Goal: Transaction & Acquisition: Purchase product/service

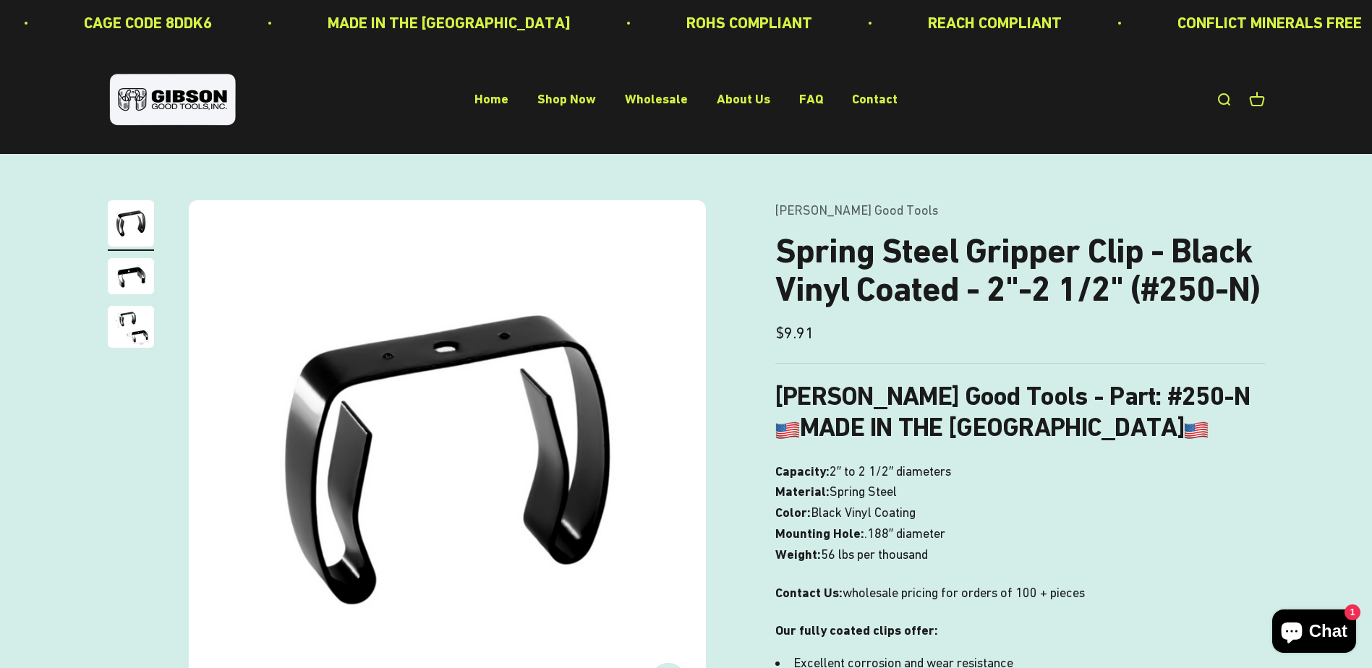
click at [294, 396] on img at bounding box center [447, 458] width 517 height 517
click at [145, 284] on img "Go to item 2" at bounding box center [131, 276] width 46 height 36
click at [875, 396] on b "[PERSON_NAME] Good Tools - Part: #250-N" at bounding box center [1012, 396] width 475 height 30
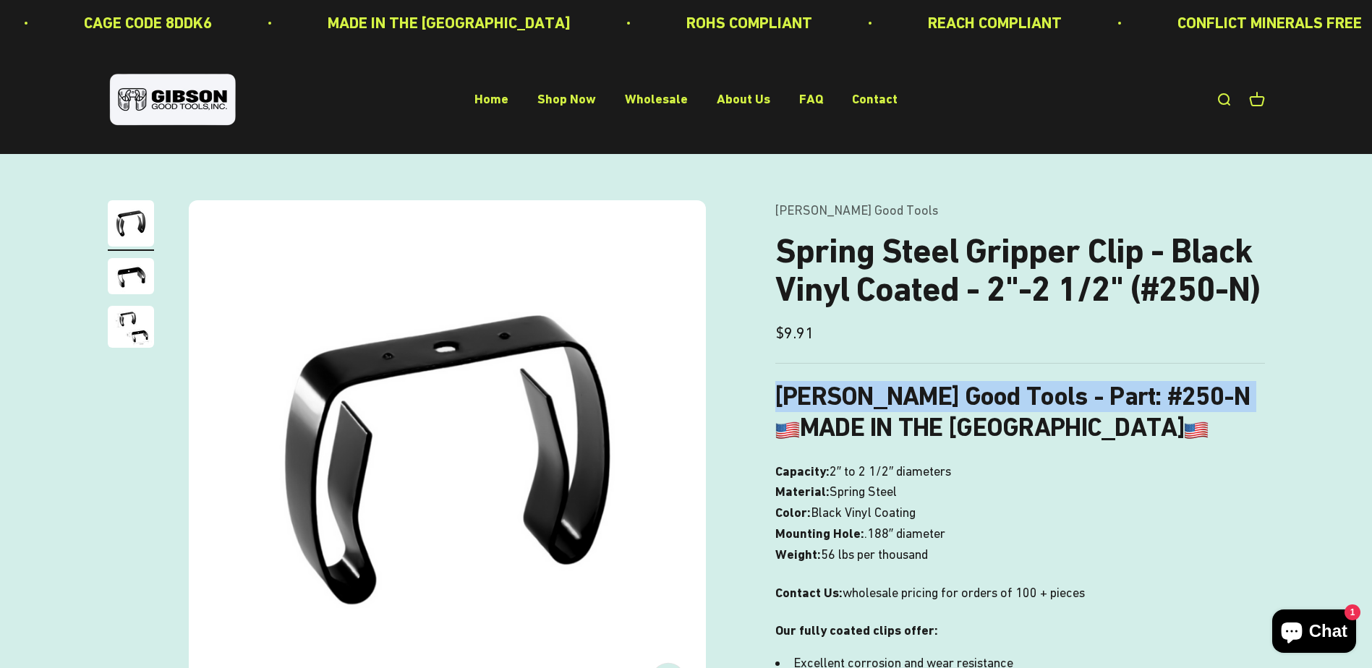
click at [875, 396] on b "Gibson Good Tools - Part: #250-N" at bounding box center [1012, 396] width 475 height 30
drag, startPoint x: 875, startPoint y: 396, endPoint x: 1013, endPoint y: 390, distance: 138.3
click at [1013, 390] on b "Gibson Good Tools - Part: #250-N" at bounding box center [1012, 396] width 475 height 30
drag, startPoint x: 982, startPoint y: 400, endPoint x: 762, endPoint y: 401, distance: 219.9
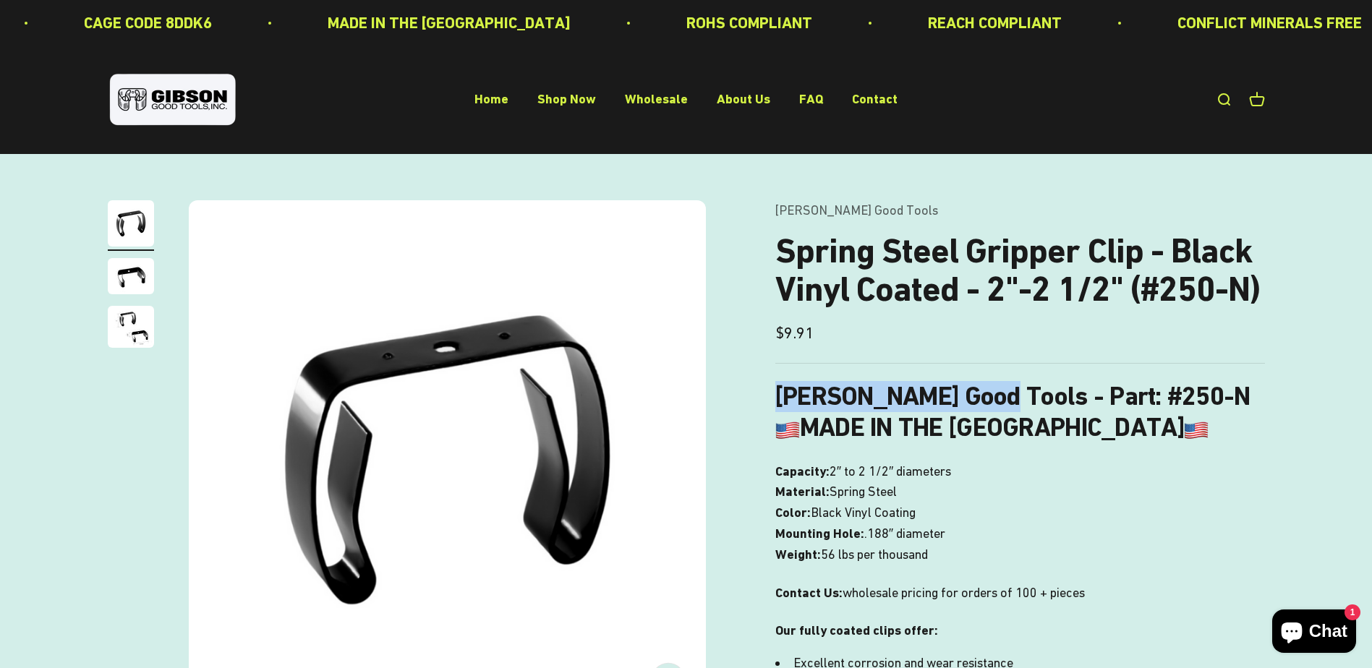
click at [762, 401] on div "Zoom Go to item 1 Go to item 2 Go to item 3 Gibson Good Tools Spring Steel Grip…" at bounding box center [686, 641] width 1157 height 883
drag, startPoint x: 1157, startPoint y: 398, endPoint x: 1066, endPoint y: 396, distance: 91.2
click at [1066, 396] on h3 "Gibson Good Tools - Part: #250-N MADE IN THE USA" at bounding box center [1020, 412] width 490 height 62
copy b "#250-N"
drag, startPoint x: 770, startPoint y: 397, endPoint x: 979, endPoint y: 398, distance: 209.1
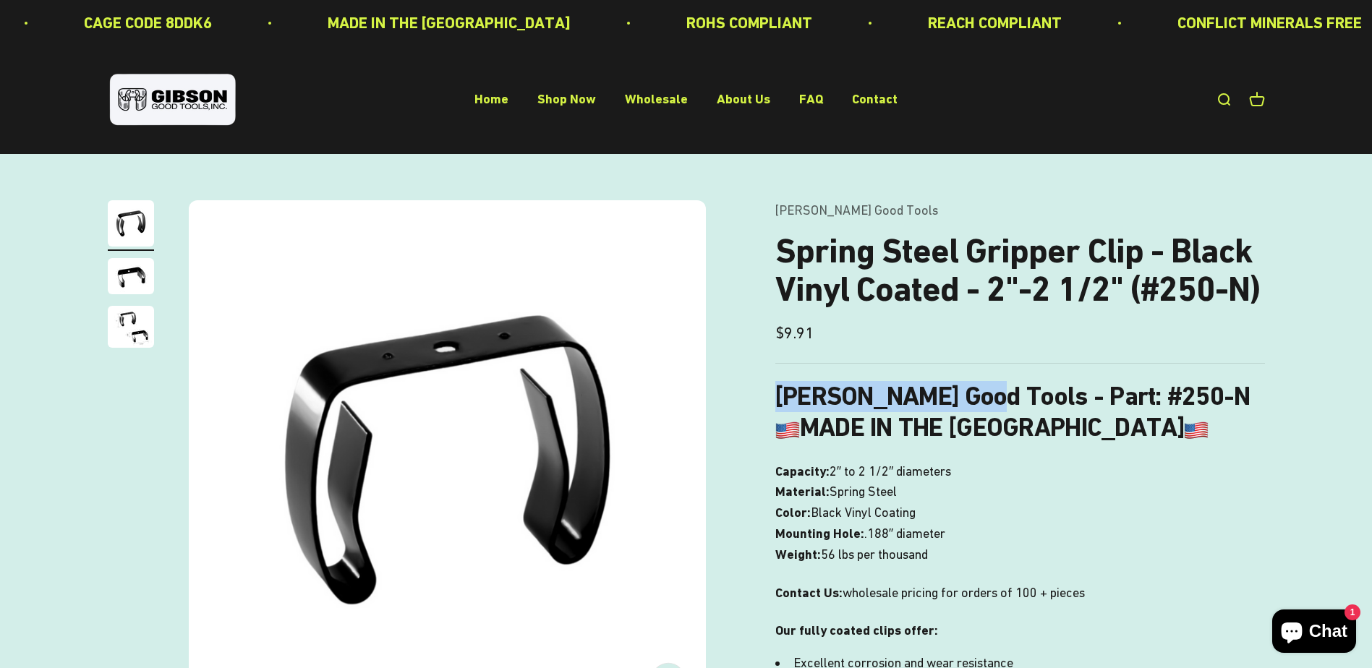
click at [979, 398] on div "Zoom Go to item 1 Go to item 2 Go to item 3 Gibson Good Tools Spring Steel Grip…" at bounding box center [686, 641] width 1157 height 883
drag, startPoint x: 979, startPoint y: 398, endPoint x: 967, endPoint y: 399, distance: 11.7
copy b "[PERSON_NAME] Good Tools"
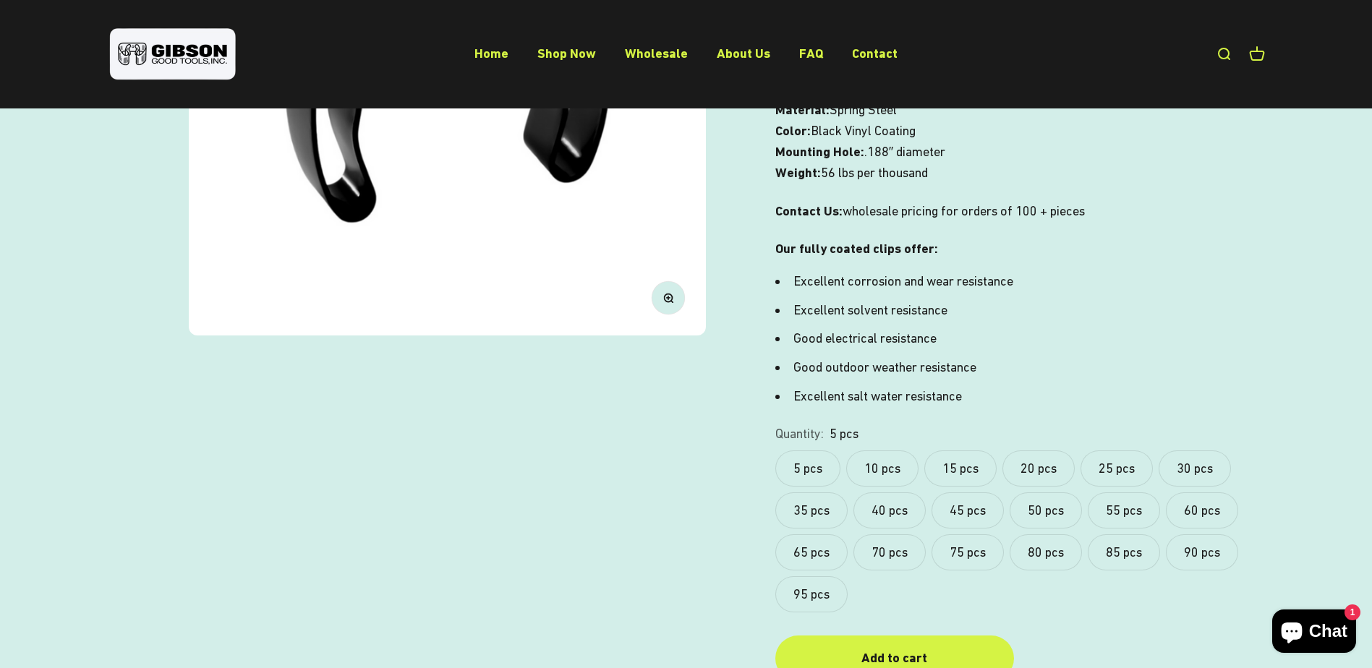
scroll to position [506, 0]
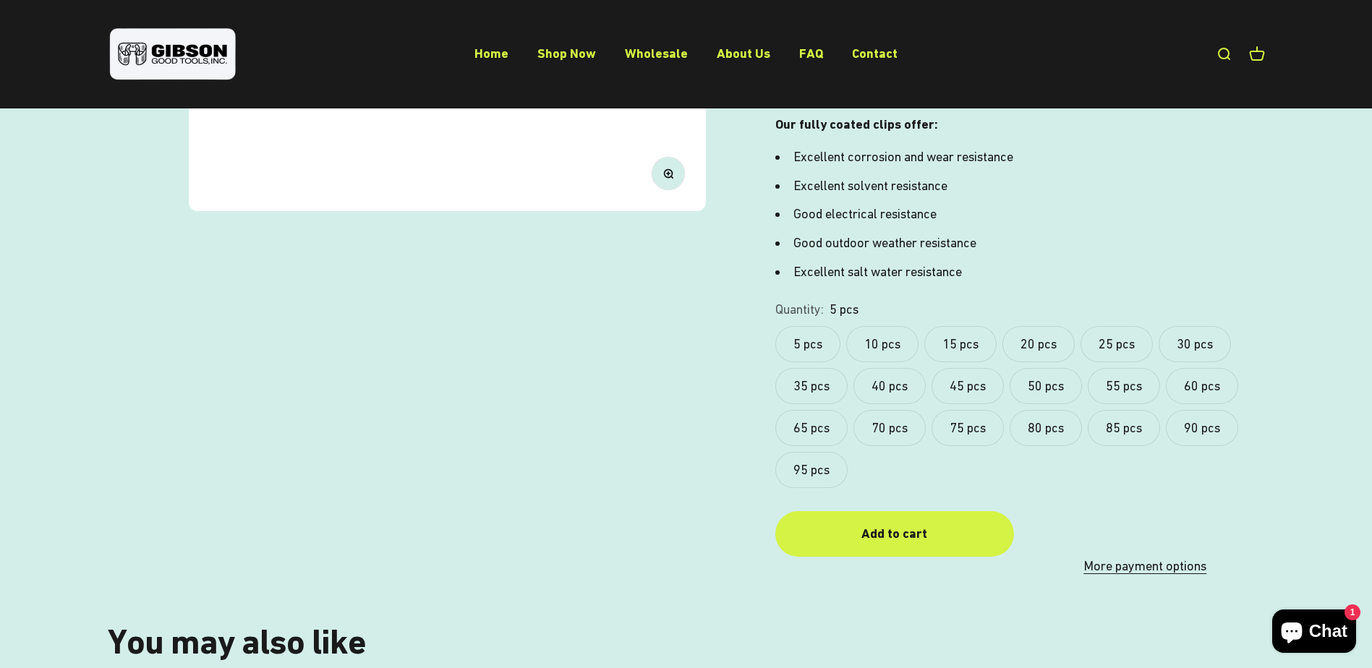
click at [892, 345] on label "10 pcs" at bounding box center [882, 344] width 72 height 36
click at [888, 522] on button "Add to cart" at bounding box center [894, 534] width 239 height 46
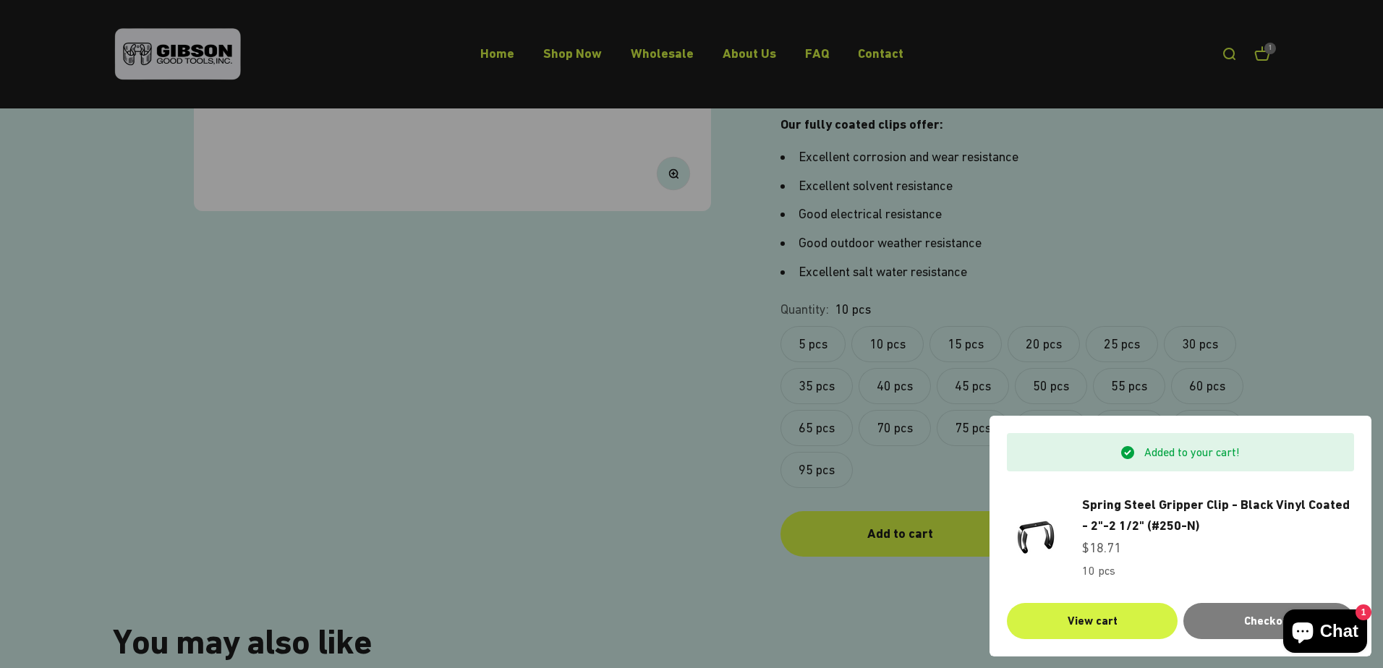
click at [494, 399] on div at bounding box center [691, 334] width 1383 height 668
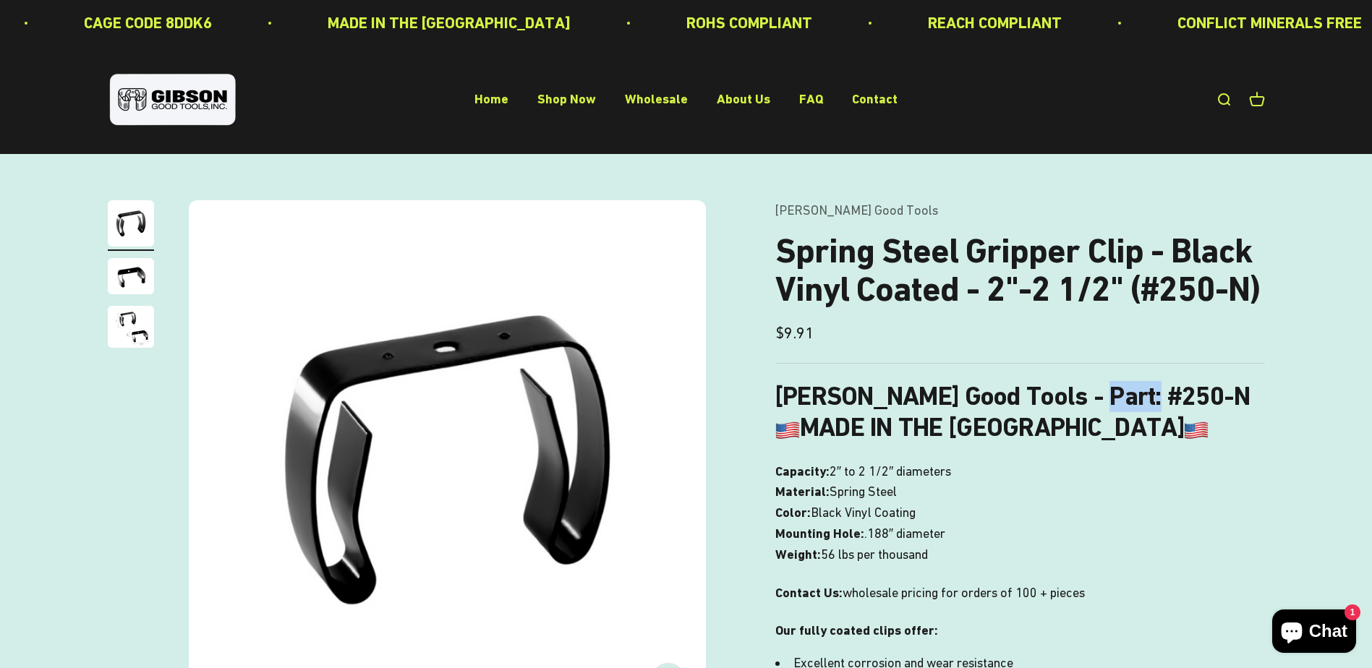
drag, startPoint x: 1136, startPoint y: 400, endPoint x: 1080, endPoint y: 407, distance: 56.1
click at [1080, 407] on b "Gibson Good Tools - Part: #250-N" at bounding box center [1012, 396] width 475 height 30
copy b "250-N"
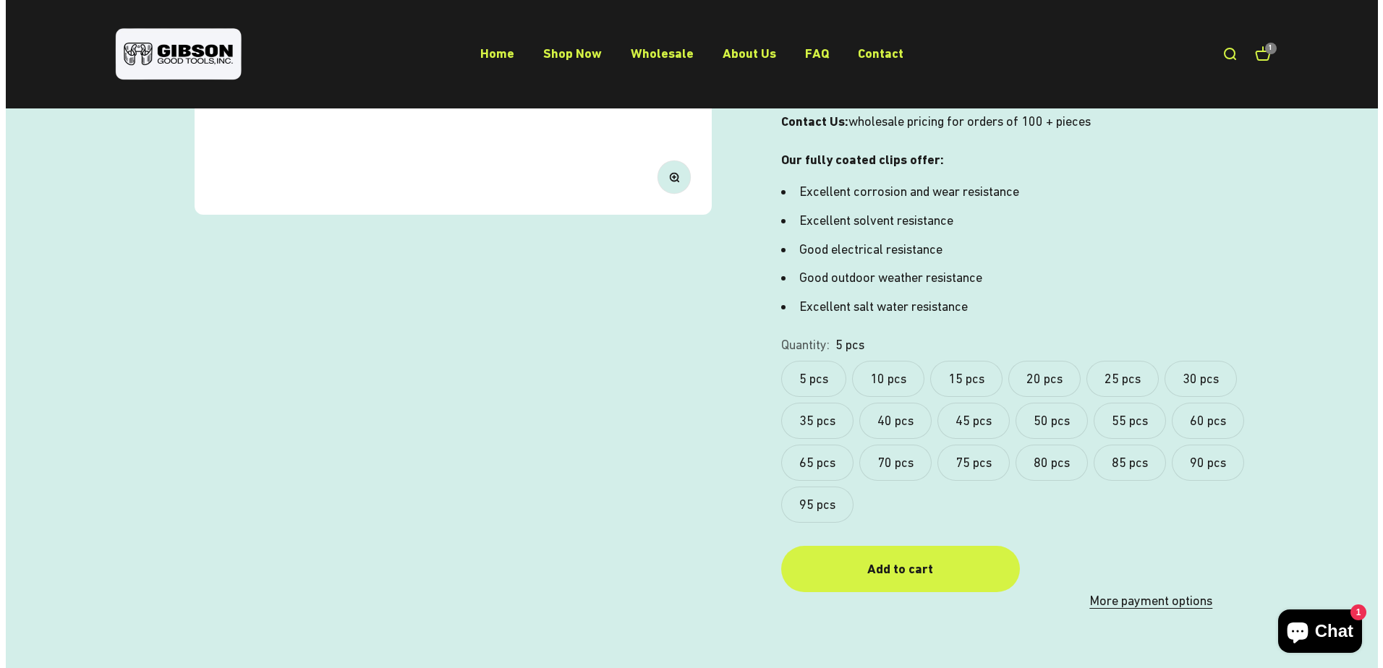
scroll to position [506, 0]
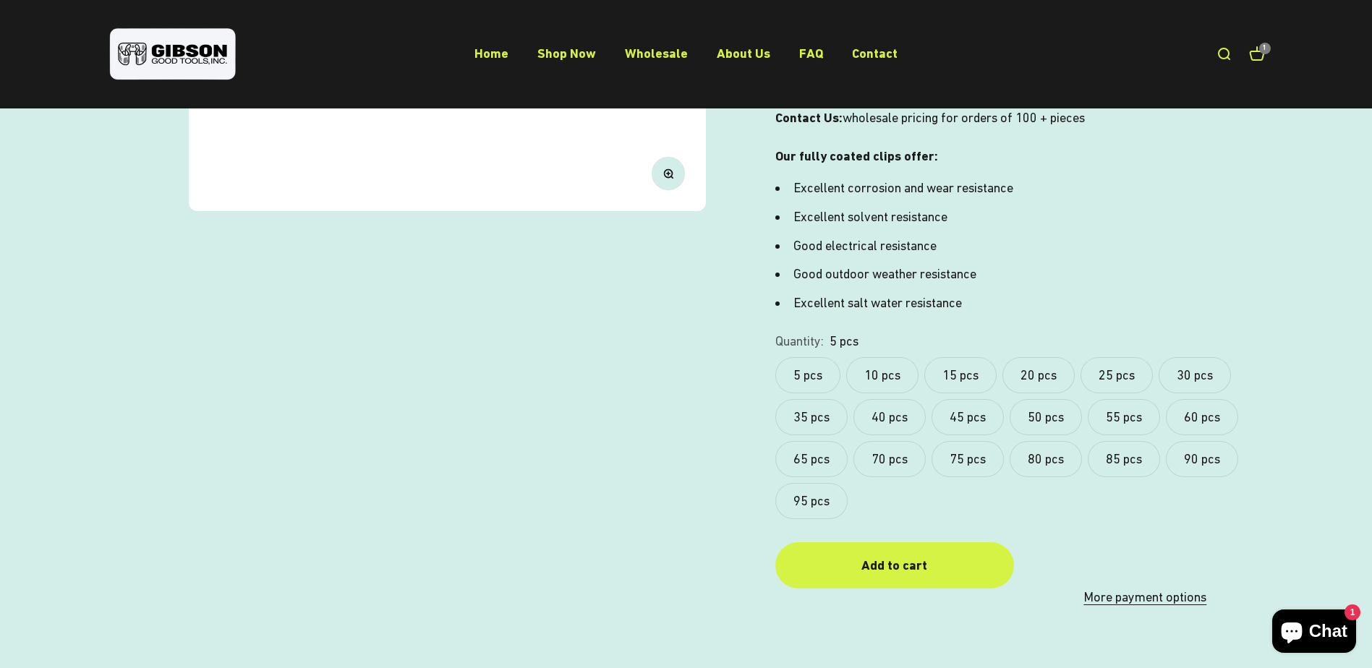
click at [858, 357] on label "10 pcs" at bounding box center [882, 375] width 72 height 36
click at [870, 506] on safe-sticky "[PERSON_NAME] Good Tools Spring Steel Gripper Clip - Vinyl Coated - 3/4"-1 1/8"…" at bounding box center [1020, 151] width 490 height 914
click at [867, 556] on div "Add to cart" at bounding box center [894, 566] width 181 height 21
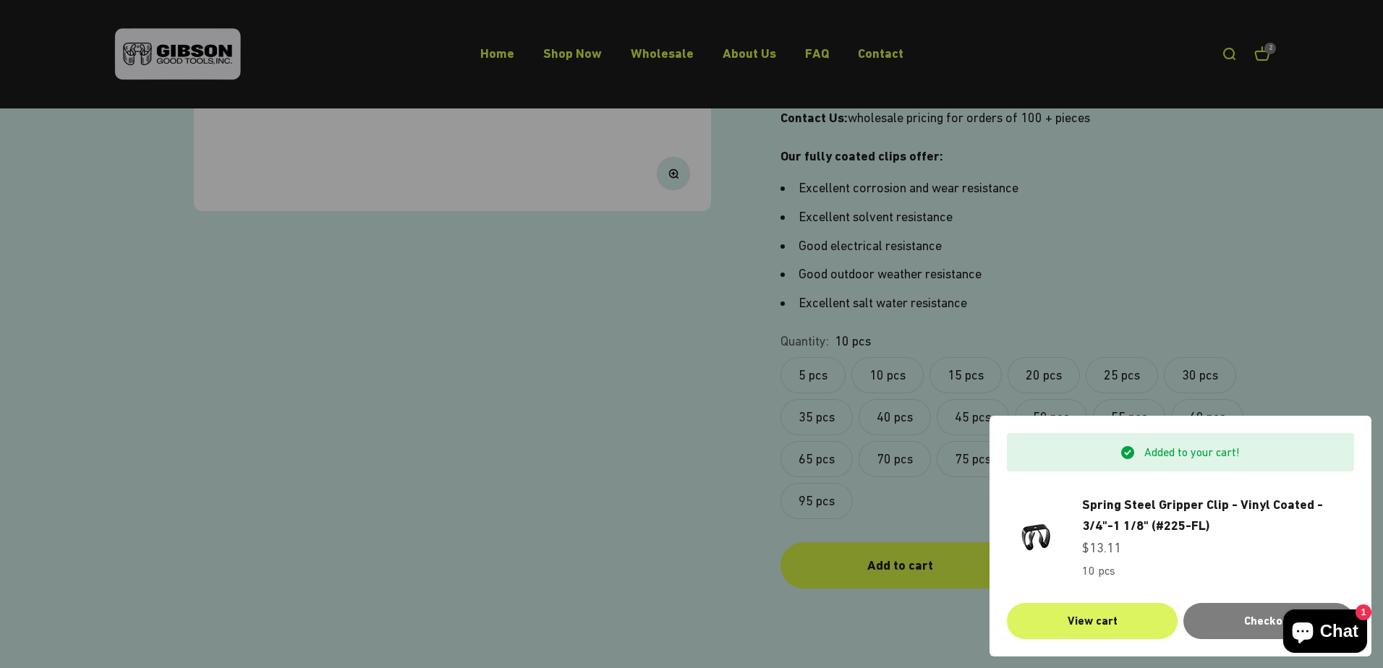
click at [1146, 620] on link "View cart" at bounding box center [1092, 621] width 171 height 36
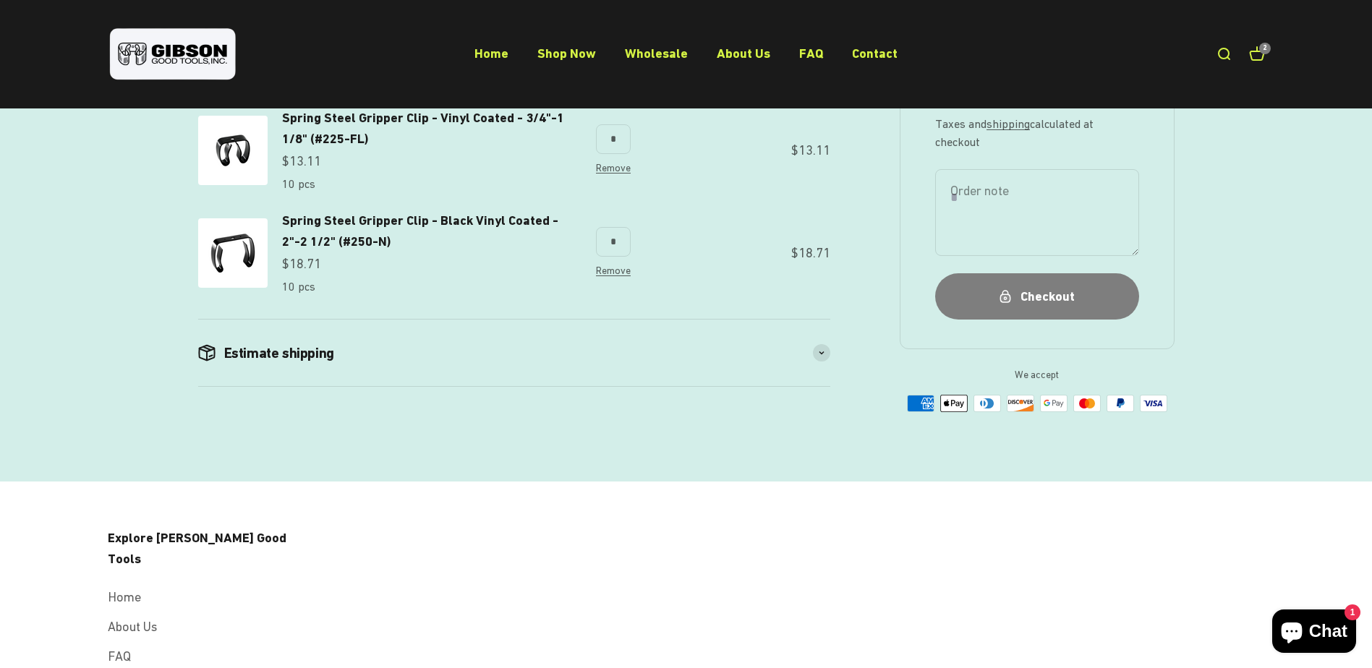
scroll to position [289, 0]
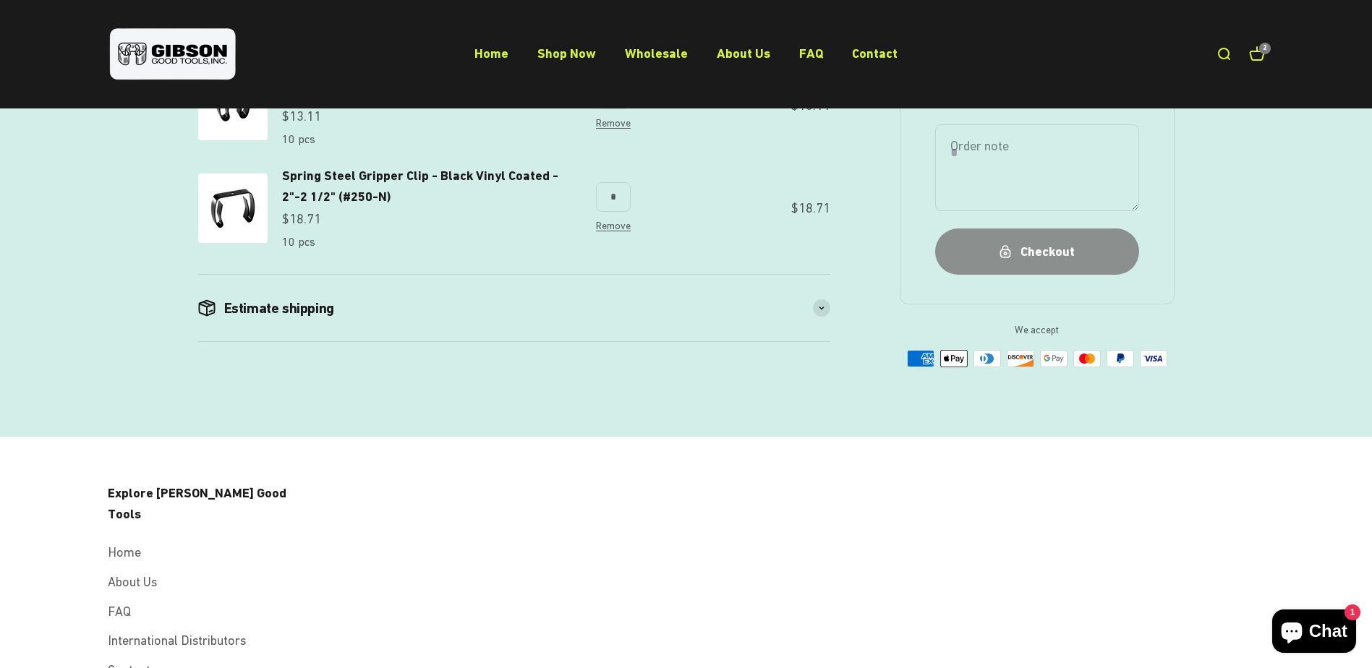
click at [1084, 245] on div "Checkout" at bounding box center [1037, 252] width 146 height 21
